Goal: Transaction & Acquisition: Obtain resource

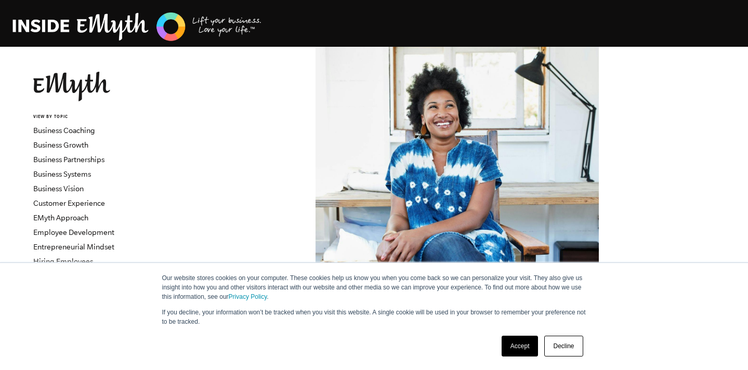
scroll to position [1560, 0]
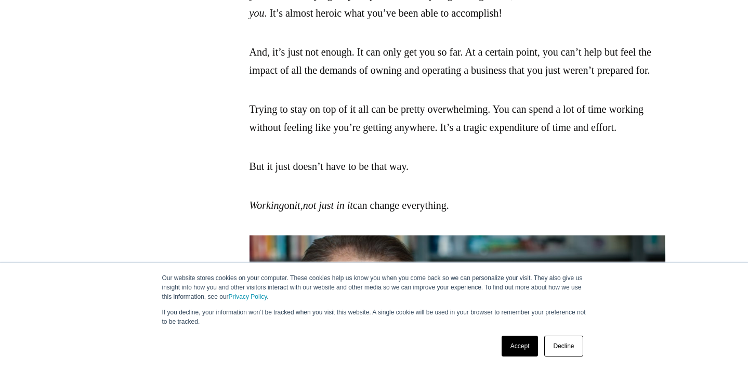
click at [526, 344] on link "Accept" at bounding box center [519, 346] width 37 height 21
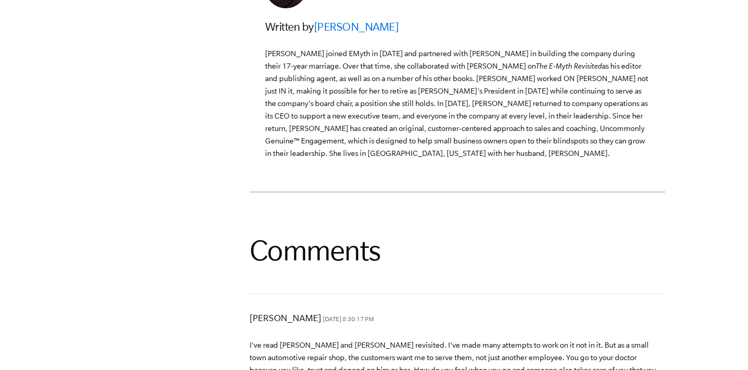
scroll to position [0, 0]
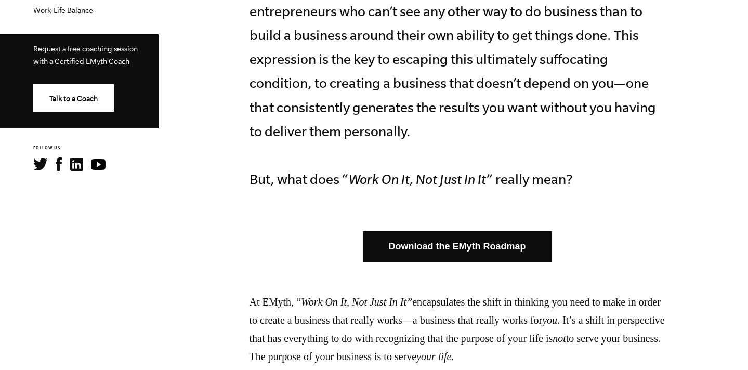
scroll to position [516, 0]
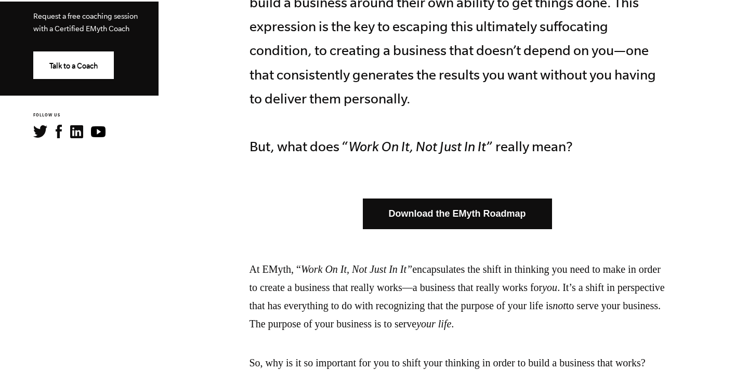
click at [435, 216] on link "Download the EMyth Roadmap" at bounding box center [457, 213] width 189 height 31
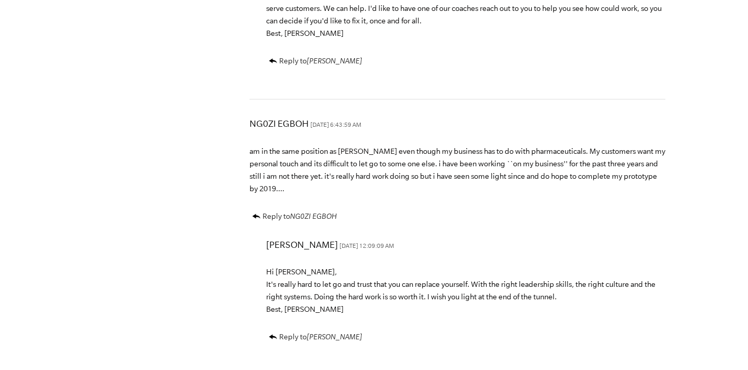
scroll to position [0, 0]
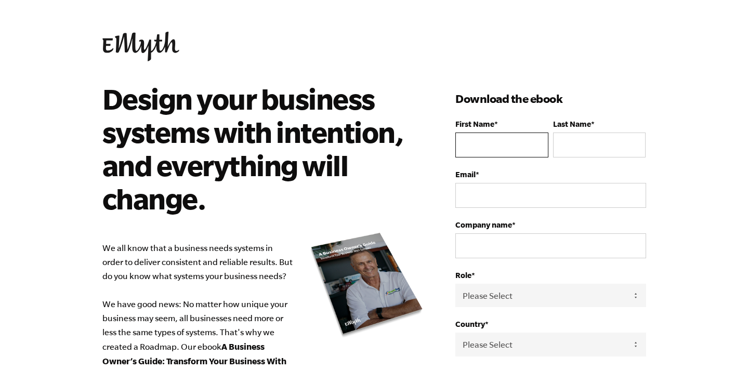
click at [476, 153] on input "First Name *" at bounding box center [501, 144] width 92 height 25
